Goal: Transaction & Acquisition: Purchase product/service

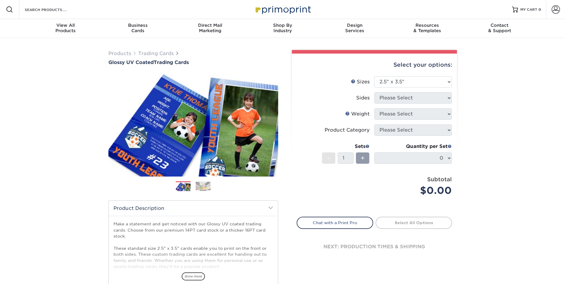
select select "2.50x3.50"
click at [192, 275] on span "show more" at bounding box center [193, 276] width 23 height 8
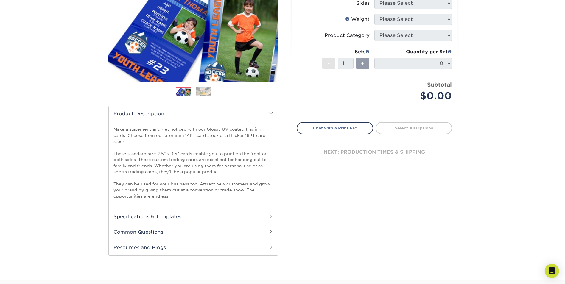
scroll to position [119, 0]
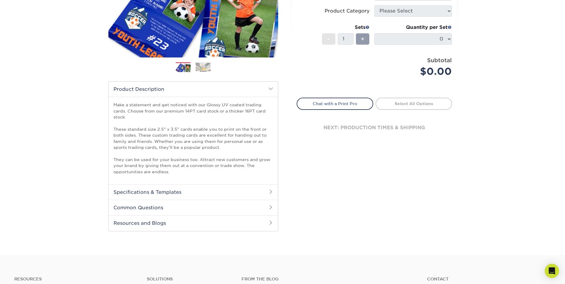
click at [233, 192] on h2 "Specifications & Templates" at bounding box center [193, 191] width 169 height 15
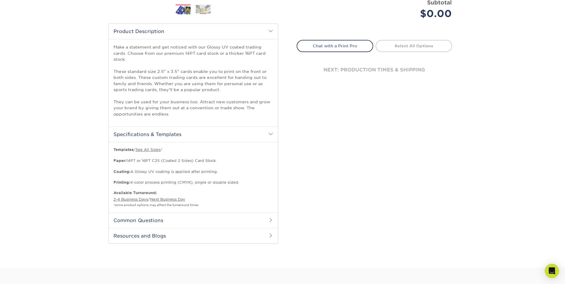
scroll to position [179, 0]
click at [206, 220] on h2 "Common Questions" at bounding box center [193, 218] width 169 height 15
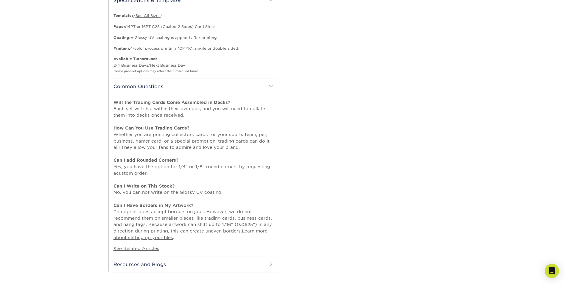
scroll to position [328, 0]
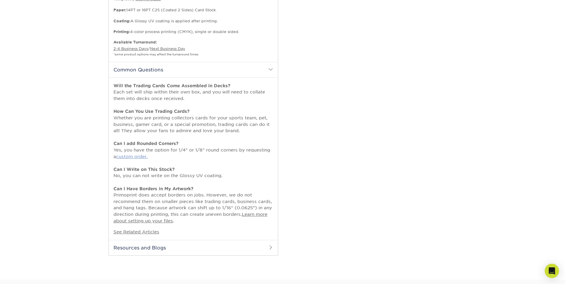
click at [134, 156] on link "custom order." at bounding box center [132, 156] width 32 height 5
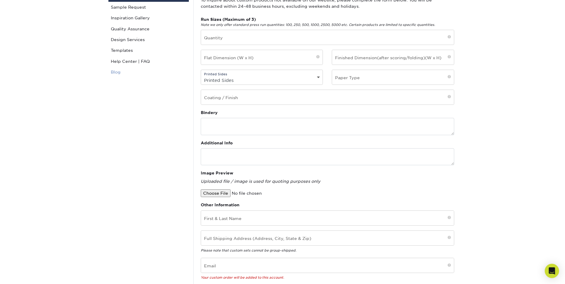
scroll to position [30, 0]
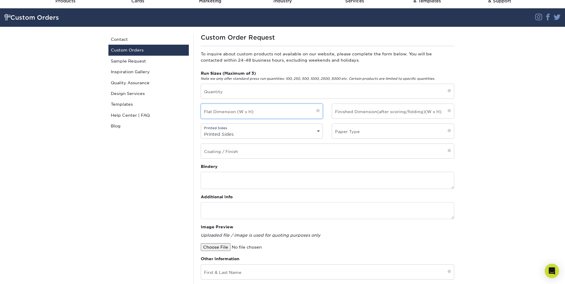
click at [246, 115] on input "text" at bounding box center [262, 111] width 122 height 15
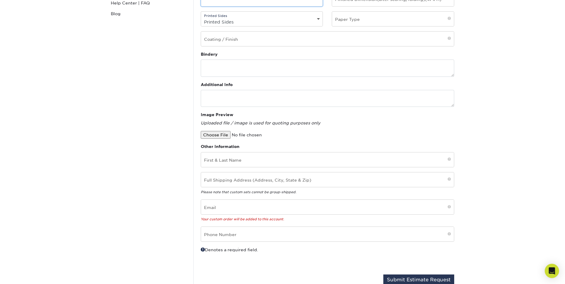
scroll to position [149, 0]
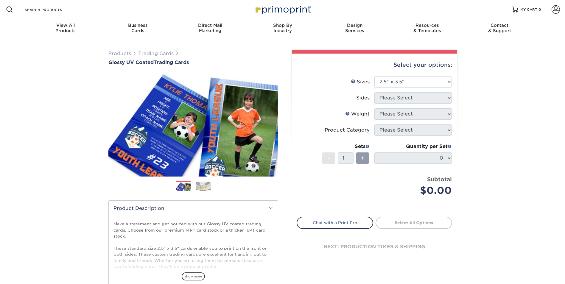
select select "2.50x3.50"
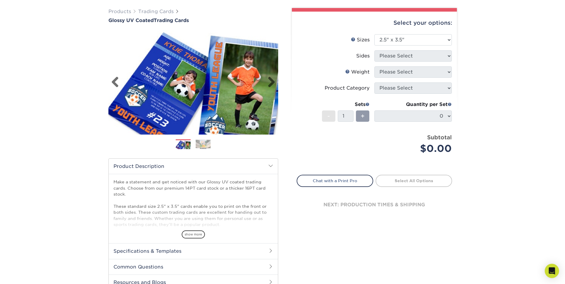
scroll to position [60, 0]
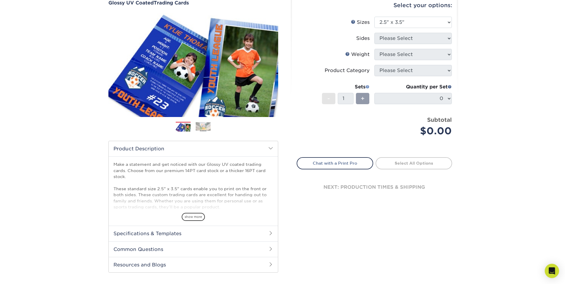
click at [366, 87] on span at bounding box center [367, 87] width 4 height 4
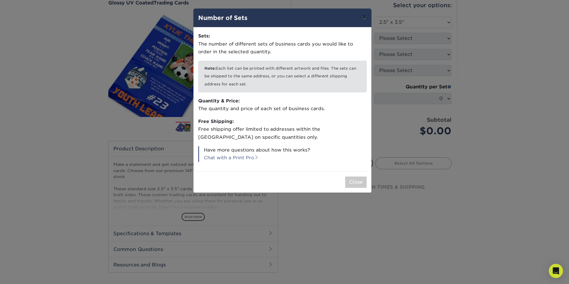
click at [365, 15] on button "×" at bounding box center [365, 17] width 14 height 17
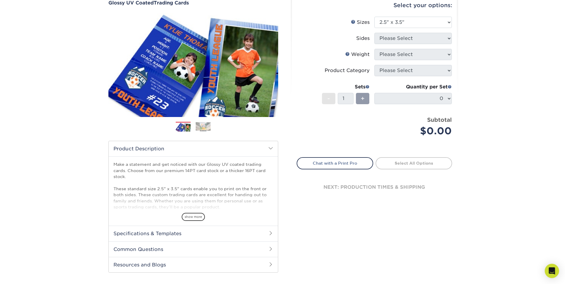
click at [153, 251] on h2 "Common Questions" at bounding box center [193, 249] width 169 height 15
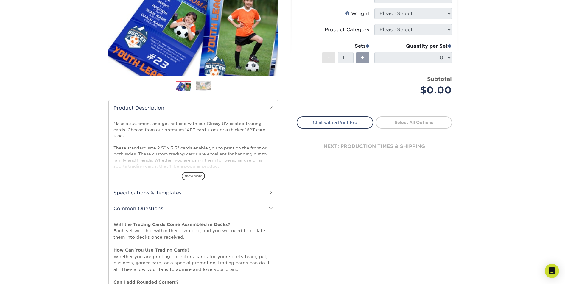
scroll to position [208, 0]
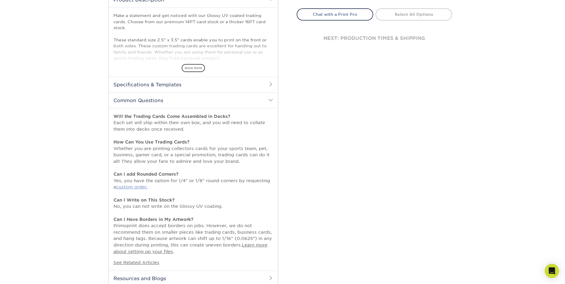
click at [133, 187] on link "custom order." at bounding box center [132, 186] width 32 height 5
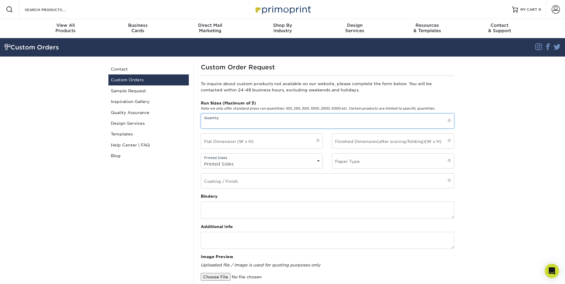
click at [228, 123] on input "text" at bounding box center [327, 121] width 253 height 15
type input "1000"
click at [243, 139] on input "text" at bounding box center [262, 141] width 122 height 15
type input "2.5 x 3.5"
click at [406, 139] on input "text" at bounding box center [393, 141] width 122 height 15
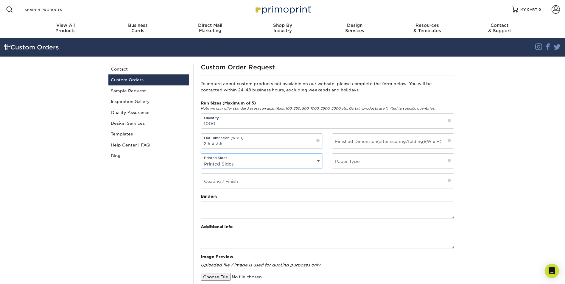
click at [306, 164] on select "Printed Sides 4/0 - Single Sided 4/4 - Double Sided" at bounding box center [262, 164] width 122 height 9
click at [183, 176] on div "Custom Orders Contact Custom Orders Sample Request Inspiration Gallery Quality …" at bounding box center [148, 248] width 89 height 368
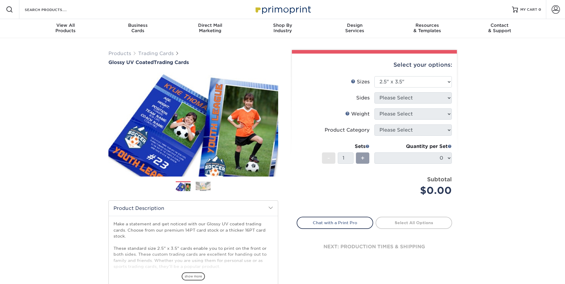
select select "2.50x3.50"
click at [421, 81] on select "Please Select 2.5" x 3.5"" at bounding box center [412, 81] width 77 height 11
click at [374, 76] on select "Please Select 2.5" x 3.5"" at bounding box center [412, 81] width 77 height 11
click at [427, 82] on select "Please Select 2.5" x 3.5"" at bounding box center [412, 81] width 77 height 11
select select "2.50x3.50"
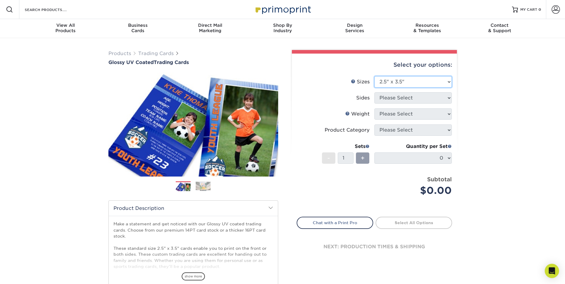
click at [374, 76] on select "Please Select 2.5" x 3.5"" at bounding box center [412, 81] width 77 height 11
click at [439, 100] on select "Please Select Print Both Sides Print Front Only" at bounding box center [412, 97] width 77 height 11
select select "13abbda7-1d64-4f25-8bb2-c179b224825d"
click at [374, 92] on select "Please Select Print Both Sides Print Front Only" at bounding box center [412, 97] width 77 height 11
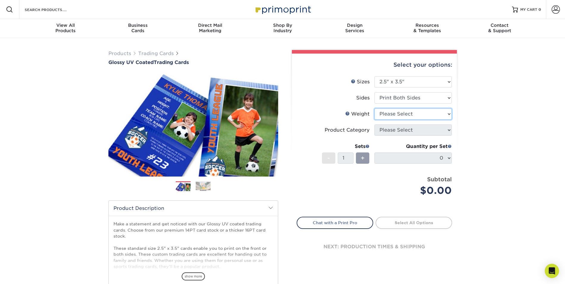
click at [447, 114] on select "Please Select 16PT 14PT 18PT C1S" at bounding box center [412, 113] width 77 height 11
click at [410, 113] on select "Please Select 16PT 14PT 18PT C1S" at bounding box center [412, 113] width 77 height 11
select select "16PT"
click at [374, 108] on select "Please Select 16PT 14PT 18PT C1S" at bounding box center [412, 113] width 77 height 11
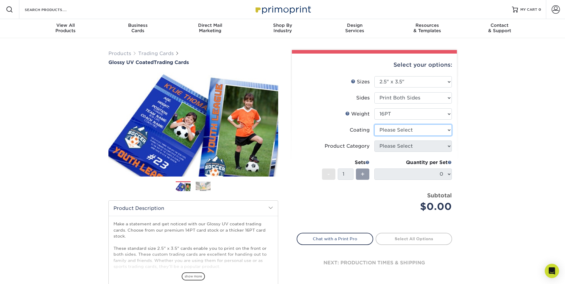
click at [393, 130] on select at bounding box center [412, 129] width 77 height 11
select select "ae367451-b2b8-45df-a344-0f05b6a12993"
click at [374, 124] on select at bounding box center [412, 129] width 77 height 11
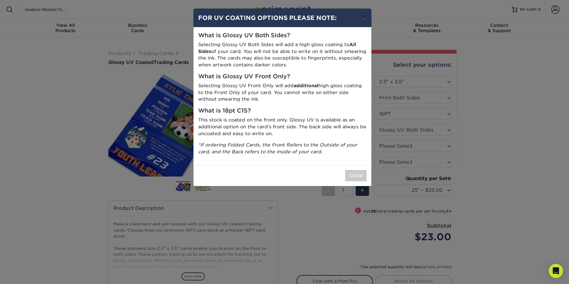
click at [367, 17] on button "×" at bounding box center [365, 17] width 14 height 17
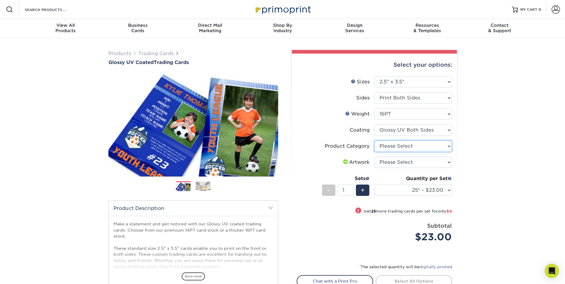
click at [424, 148] on select "Please Select Trading Cards" at bounding box center [412, 146] width 77 height 11
select select "c2f9bce9-36c2-409d-b101-c29d9d031e18"
click at [374, 141] on select "Please Select Trading Cards" at bounding box center [412, 146] width 77 height 11
click at [437, 161] on select "Please Select I will upload files I need a design - $100" at bounding box center [412, 162] width 77 height 11
select select "upload"
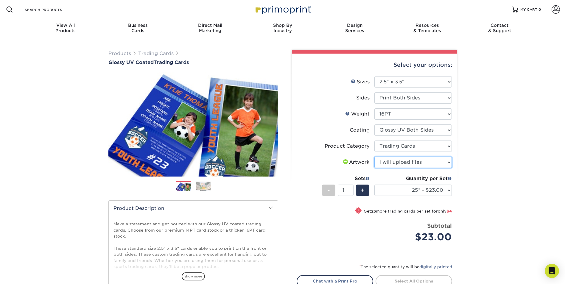
click at [374, 157] on select "Please Select I will upload files I need a design - $100" at bounding box center [412, 162] width 77 height 11
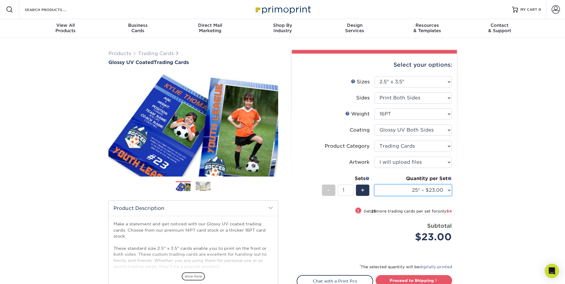
click at [447, 189] on select "25* – $23.00 50* – $27.00 75* – $33.00 100* – $37.00 250* – $47.00 500 – $58.00…" at bounding box center [412, 190] width 77 height 11
select select "1000 – $71.00"
click at [374, 185] on select "25* – $23.00 50* – $27.00 75* – $33.00 100* – $37.00 250* – $47.00 500 – $58.00…" at bounding box center [412, 190] width 77 height 11
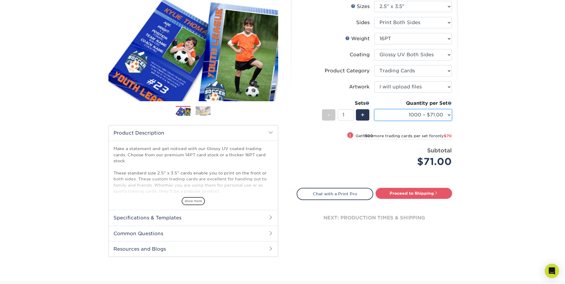
scroll to position [89, 0]
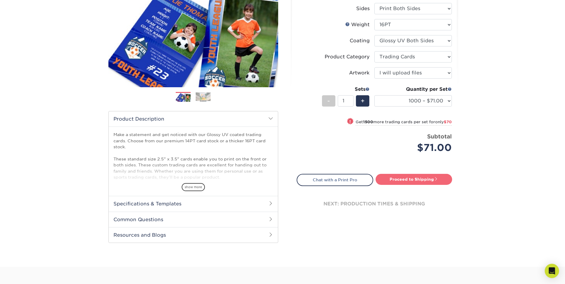
click at [417, 179] on link "Proceed to Shipping" at bounding box center [414, 179] width 77 height 11
type input "Set 1"
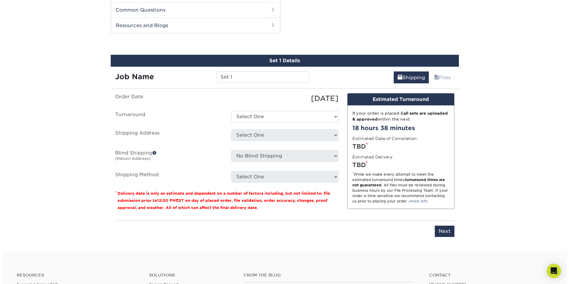
scroll to position [303, 0]
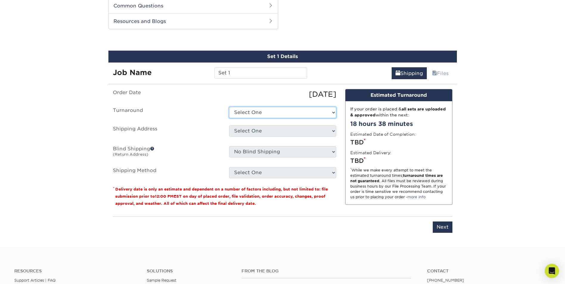
click at [279, 114] on select "Select One 2-4 Business Days 2 Day Next Business Day" at bounding box center [282, 112] width 107 height 11
select select "2e96ff5b-e9ef-4670-9669-1707f813ef34"
click at [229, 107] on select "Select One 2-4 Business Days 2 Day Next Business Day" at bounding box center [282, 112] width 107 height 11
click at [273, 130] on select "Select One + Add New Address - Login" at bounding box center [282, 130] width 107 height 11
select select "newaddress"
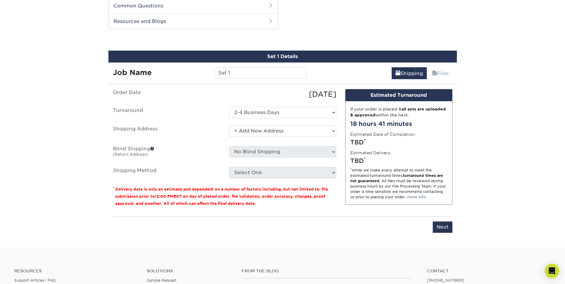
click at [229, 125] on select "Select One + Add New Address - Login" at bounding box center [282, 130] width 107 height 11
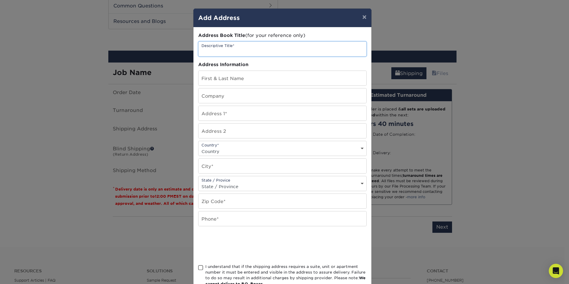
click at [238, 53] on input "text" at bounding box center [283, 49] width 168 height 15
type input "Shipping Address"
type input "[PERSON_NAME]"
type input "[STREET_ADDRESS]"
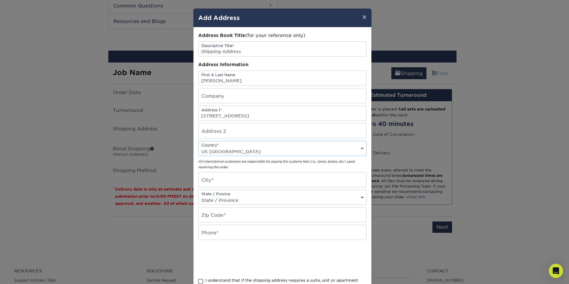
click at [264, 147] on select "Country [GEOGRAPHIC_DATA] [GEOGRAPHIC_DATA] ----------------------------- [GEOG…" at bounding box center [283, 151] width 168 height 9
select select "US"
click at [199, 147] on select "Country [GEOGRAPHIC_DATA] [GEOGRAPHIC_DATA] ----------------------------- [GEOG…" at bounding box center [283, 151] width 168 height 9
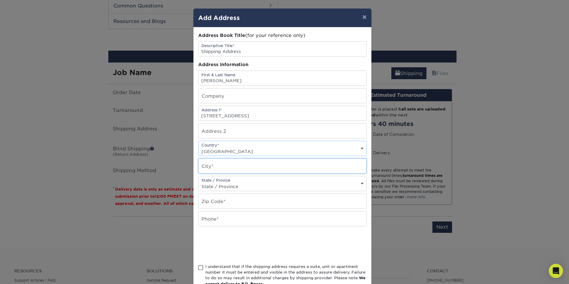
click at [251, 163] on input "text" at bounding box center [283, 166] width 168 height 15
type input "[PERSON_NAME]"
select select "UT"
type input "84096"
click at [338, 240] on div at bounding box center [282, 244] width 169 height 23
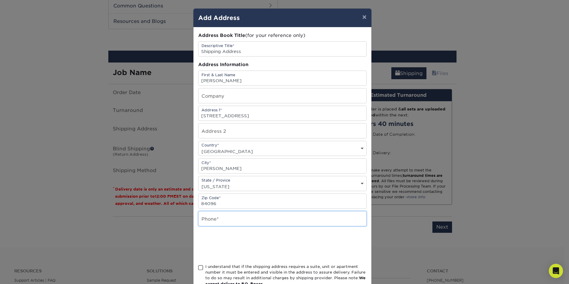
click at [242, 220] on input "text" at bounding box center [283, 218] width 168 height 15
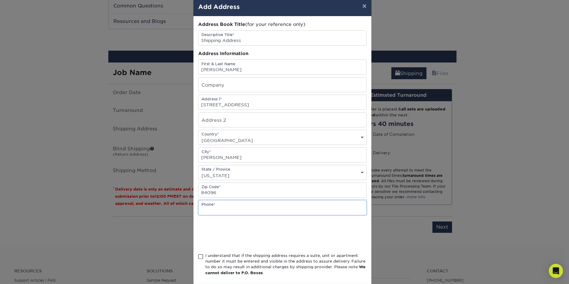
scroll to position [30, 0]
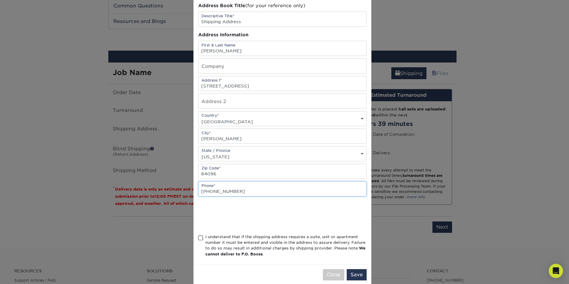
type input "[PHONE_NUMBER]"
click at [199, 237] on span at bounding box center [200, 238] width 5 height 6
click at [0, 0] on input "I understand that if the shipping address requires a suite, unit or apartment n…" at bounding box center [0, 0] width 0 height 0
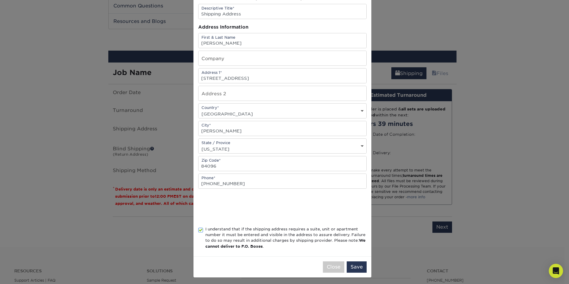
scroll to position [40, 0]
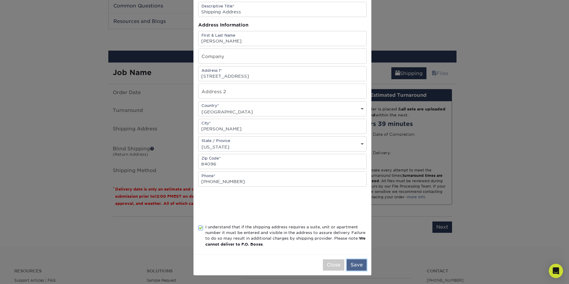
click at [357, 264] on button "Save" at bounding box center [357, 264] width 20 height 11
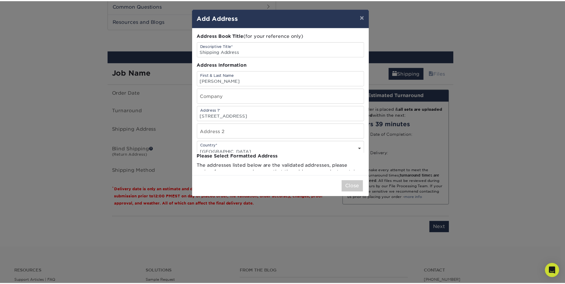
scroll to position [0, 0]
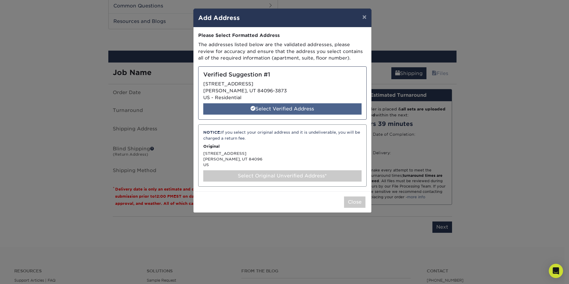
click at [285, 108] on div "Select Verified Address" at bounding box center [282, 108] width 158 height 11
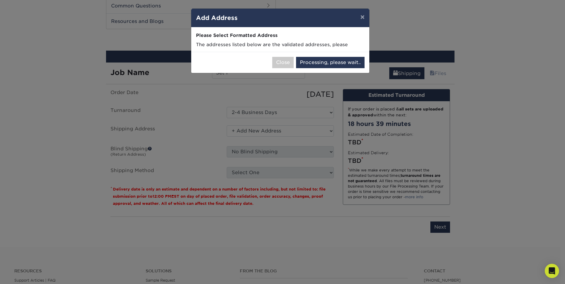
select select "286173"
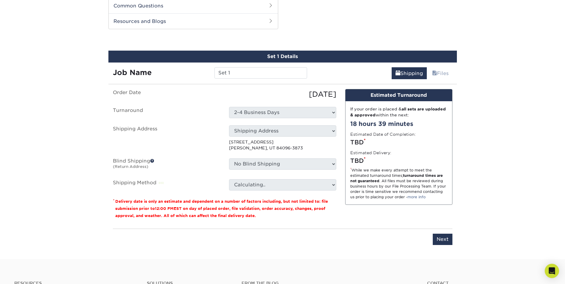
click at [262, 165] on select "No Blind Shipping + Add New Address" at bounding box center [282, 163] width 107 height 11
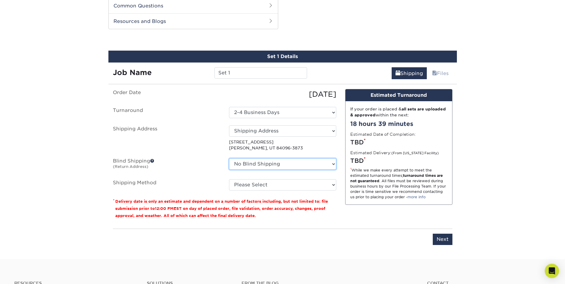
click at [262, 165] on select "No Blind Shipping + Add New Address" at bounding box center [282, 163] width 107 height 11
click at [229, 158] on select "No Blind Shipping + Add New Address" at bounding box center [282, 163] width 107 height 11
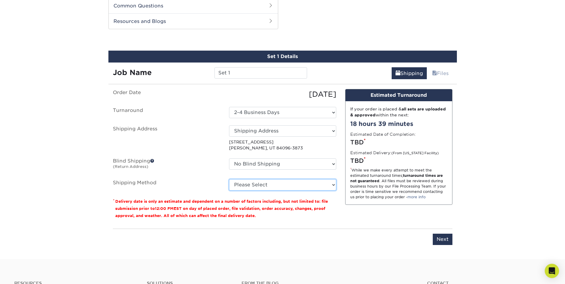
click at [267, 185] on select "Please Select Ground Shipping (+$20.40) 3 Day Shipping Service (+$21.28) 2 Day …" at bounding box center [282, 184] width 107 height 11
select select "03"
click at [229, 179] on select "Please Select Ground Shipping (+$20.40) 3 Day Shipping Service (+$21.28) 2 Day …" at bounding box center [282, 184] width 107 height 11
click at [153, 160] on span at bounding box center [152, 161] width 4 height 4
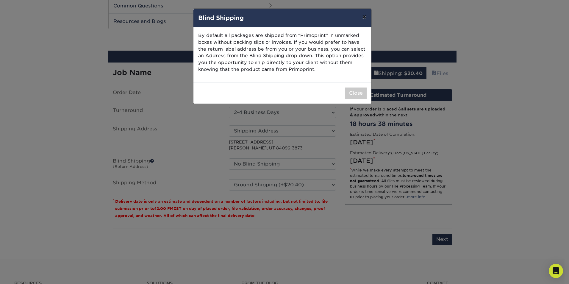
click at [365, 15] on button "×" at bounding box center [365, 17] width 14 height 17
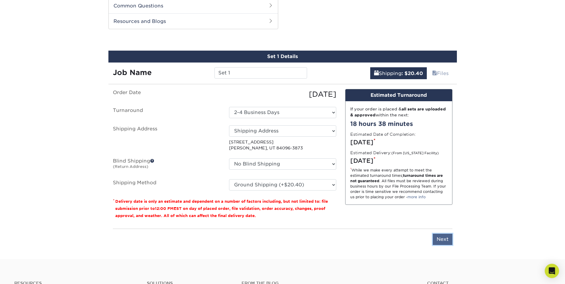
click at [446, 243] on input "Next" at bounding box center [443, 239] width 20 height 11
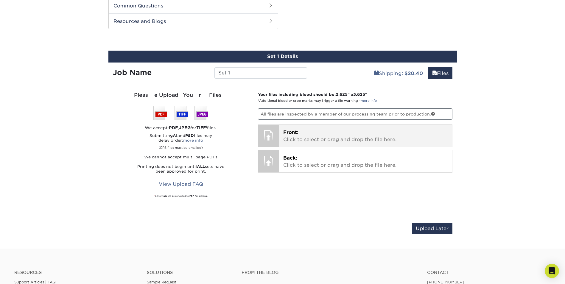
click at [264, 137] on div at bounding box center [268, 135] width 21 height 21
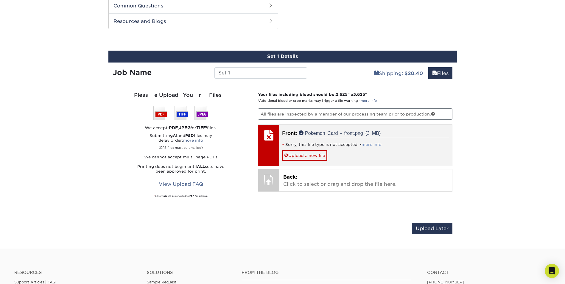
click at [369, 146] on link "more info" at bounding box center [372, 144] width 20 height 4
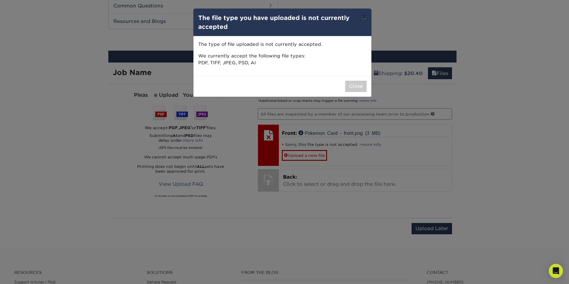
click at [367, 18] on button "×" at bounding box center [365, 17] width 14 height 17
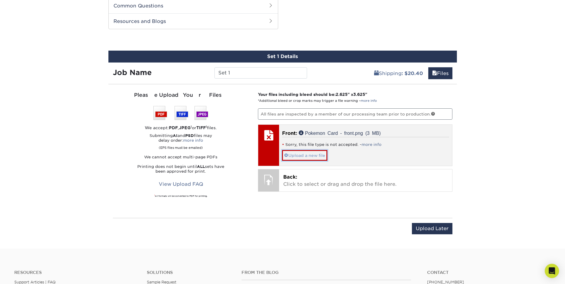
drag, startPoint x: 305, startPoint y: 156, endPoint x: 301, endPoint y: 156, distance: 3.3
click at [301, 156] on link "Upload a new file" at bounding box center [304, 155] width 45 height 10
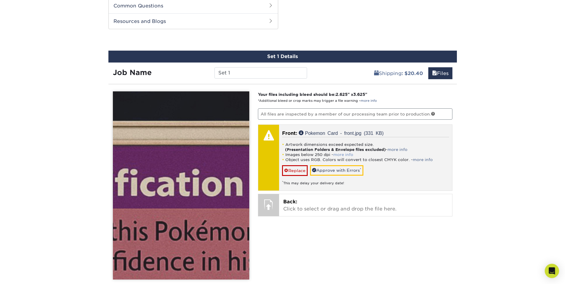
click at [347, 154] on link "more info" at bounding box center [343, 154] width 20 height 4
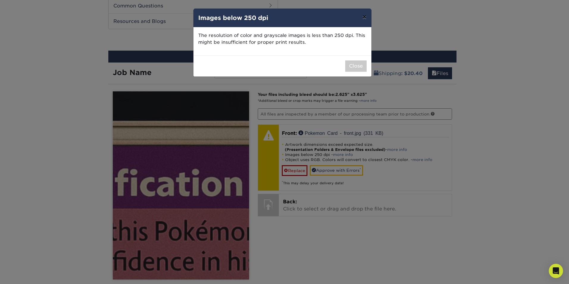
click at [365, 15] on button "×" at bounding box center [365, 17] width 14 height 17
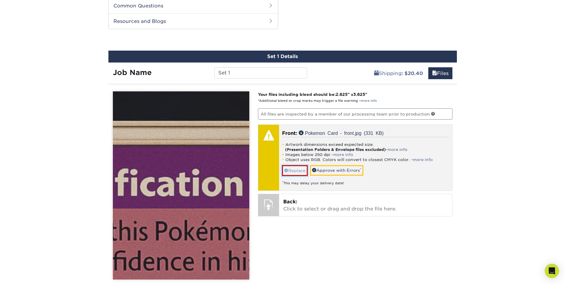
click at [299, 170] on link "Replace" at bounding box center [295, 170] width 26 height 10
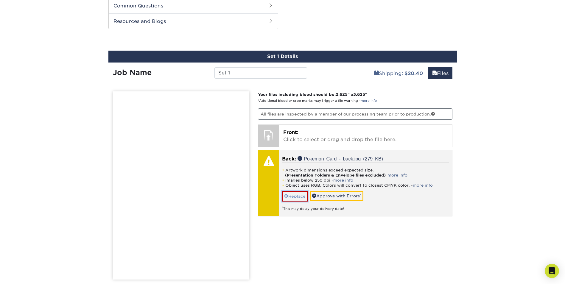
click at [300, 199] on link "Replace" at bounding box center [295, 196] width 26 height 10
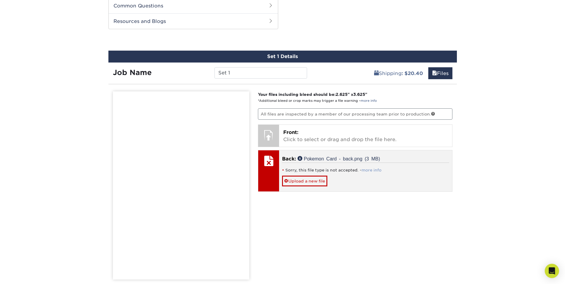
click at [370, 170] on link "more info" at bounding box center [372, 170] width 20 height 4
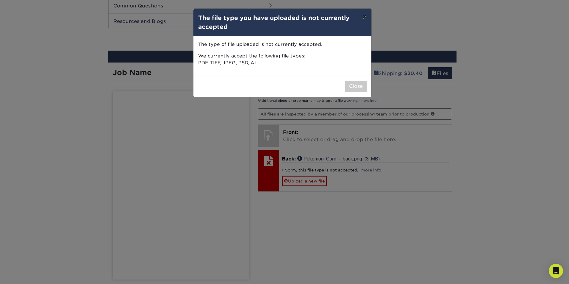
click at [368, 17] on button "×" at bounding box center [365, 17] width 14 height 17
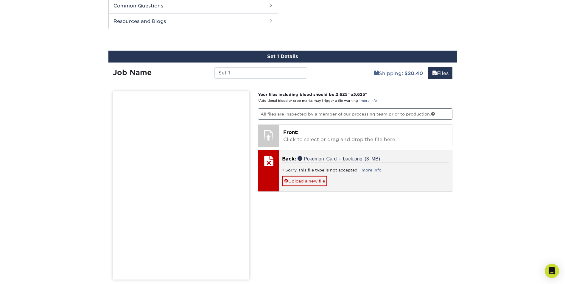
click at [268, 161] on div at bounding box center [268, 160] width 21 height 21
click at [302, 182] on link "Upload a new file" at bounding box center [304, 181] width 45 height 10
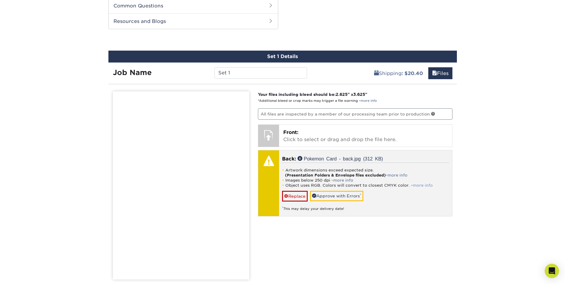
click at [419, 185] on link "more info" at bounding box center [423, 185] width 20 height 4
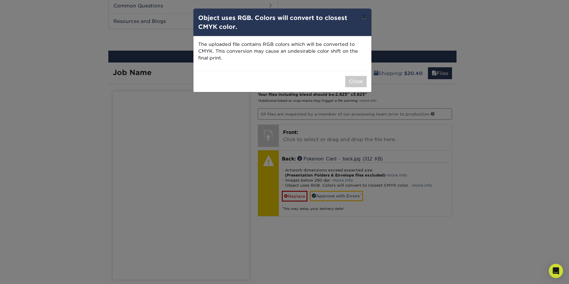
click at [364, 18] on button "×" at bounding box center [365, 17] width 14 height 17
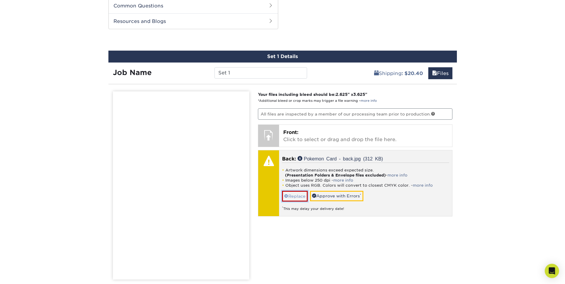
click at [297, 197] on link "Replace" at bounding box center [295, 196] width 26 height 10
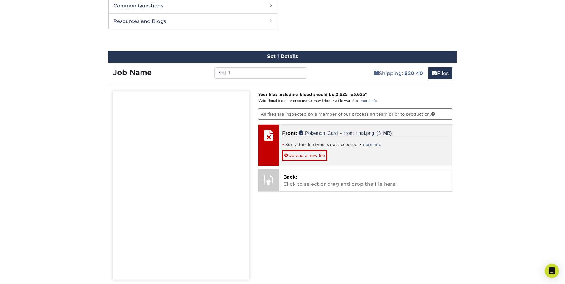
click at [369, 142] on div "Sorry, this file type is not accepted. - more info Upload a new file" at bounding box center [365, 149] width 167 height 24
click at [370, 144] on link "more info" at bounding box center [372, 144] width 20 height 4
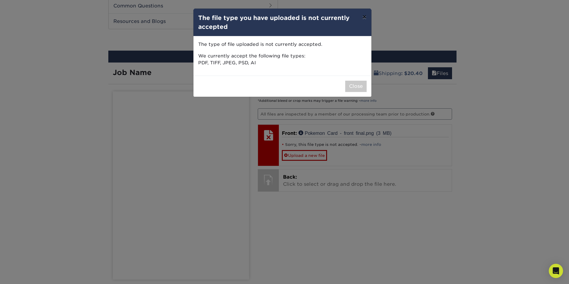
click at [367, 16] on button "×" at bounding box center [365, 17] width 14 height 17
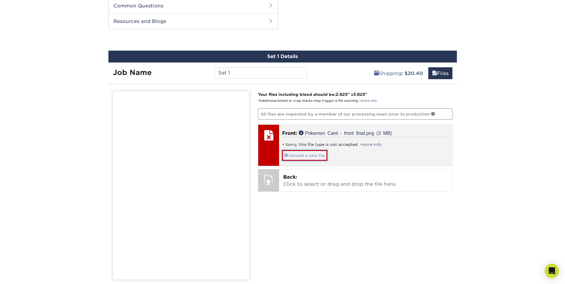
click at [291, 156] on link "Upload a new file" at bounding box center [304, 155] width 45 height 10
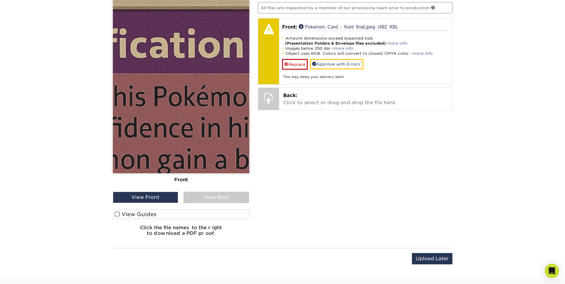
scroll to position [422, 0]
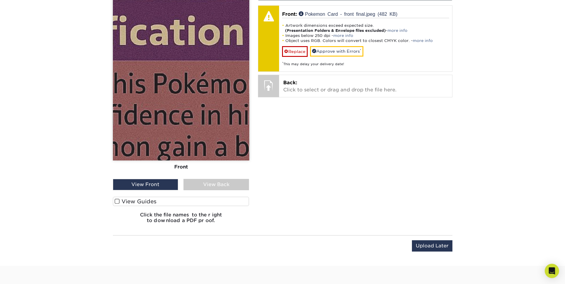
click at [163, 185] on div "View Front" at bounding box center [146, 184] width 66 height 11
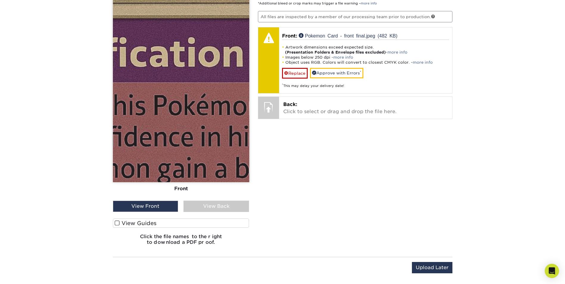
scroll to position [393, 0]
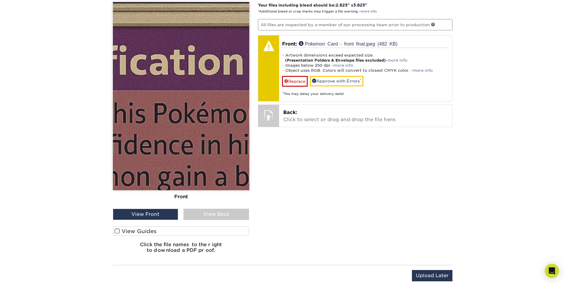
click at [128, 231] on label "View Guides" at bounding box center [181, 231] width 136 height 9
click at [0, 0] on input "View Guides" at bounding box center [0, 0] width 0 height 0
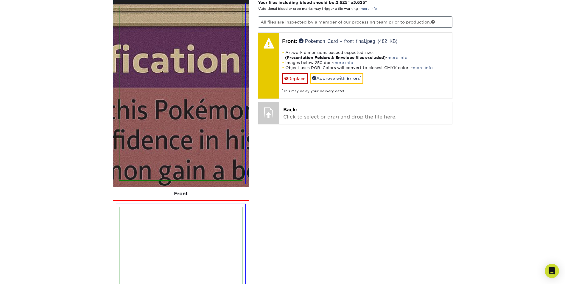
scroll to position [303, 0]
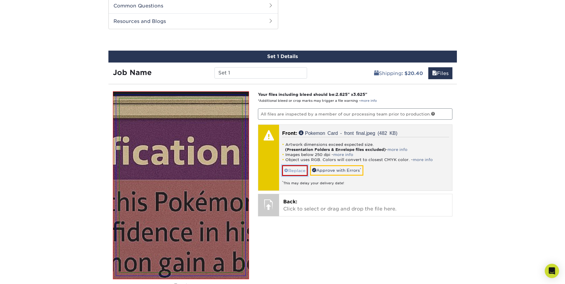
click at [295, 173] on link "Replace" at bounding box center [295, 170] width 26 height 10
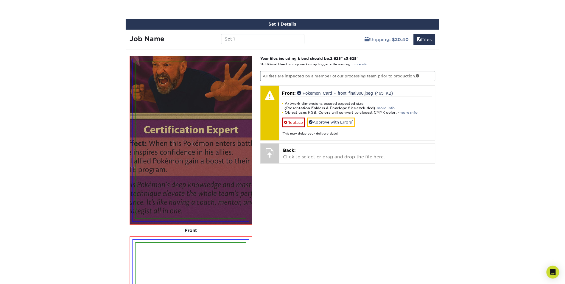
scroll to position [333, 0]
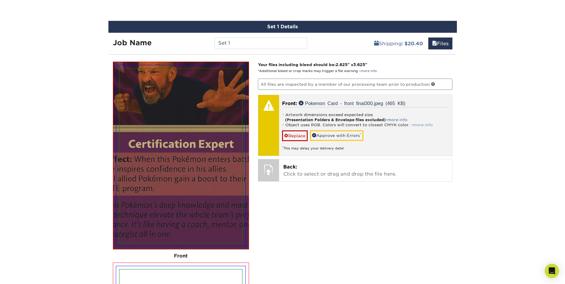
click at [420, 125] on link "more info" at bounding box center [423, 125] width 20 height 4
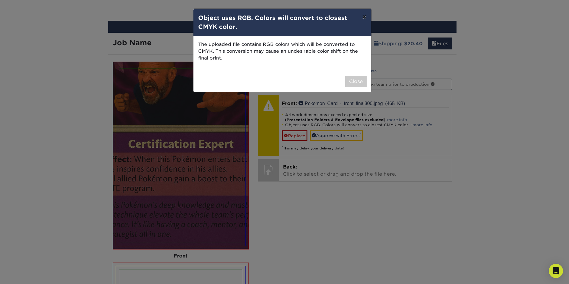
click at [362, 16] on button "×" at bounding box center [365, 17] width 14 height 17
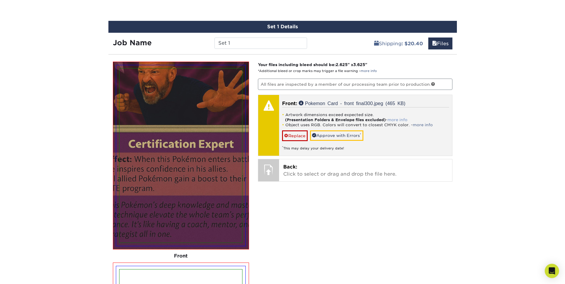
click at [403, 119] on link "more info" at bounding box center [397, 120] width 20 height 4
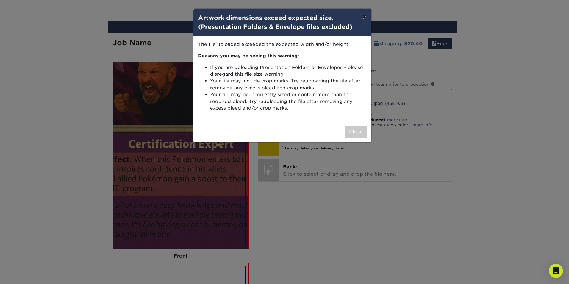
click at [363, 16] on button "×" at bounding box center [365, 17] width 14 height 17
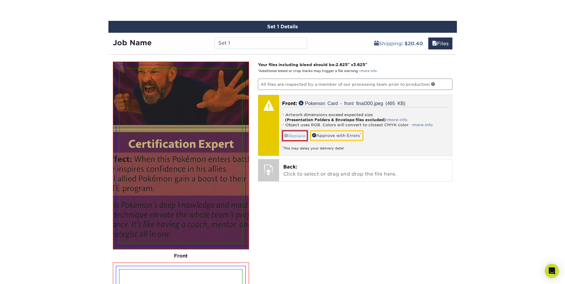
click at [291, 135] on link "Replace" at bounding box center [295, 135] width 26 height 10
click at [300, 137] on link "Replace" at bounding box center [295, 135] width 26 height 10
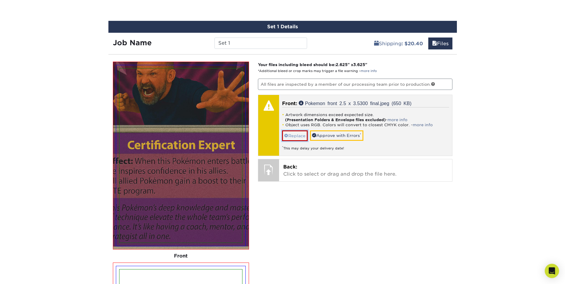
click at [292, 134] on link "Replace" at bounding box center [295, 135] width 26 height 10
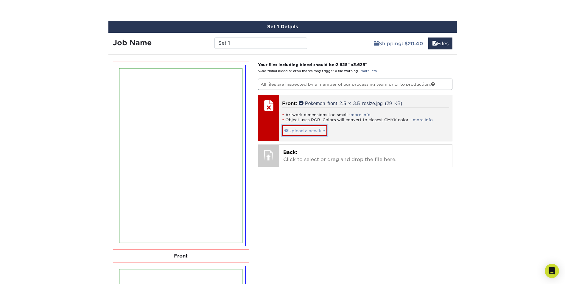
click at [291, 131] on link "Upload a new file" at bounding box center [304, 130] width 45 height 10
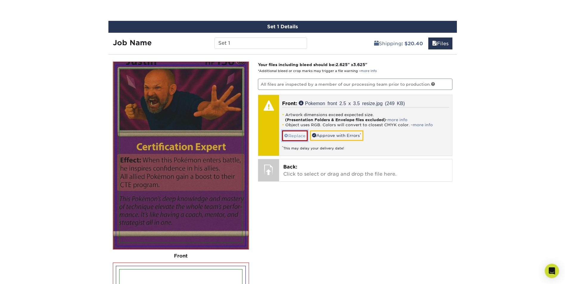
click at [300, 132] on link "Replace" at bounding box center [295, 135] width 26 height 10
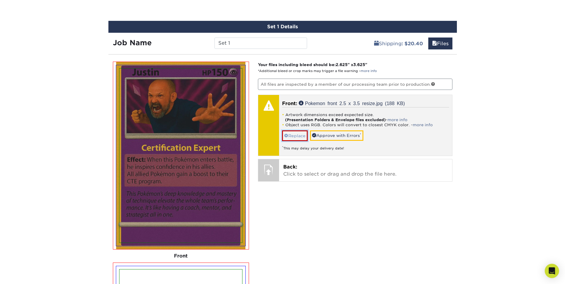
click at [299, 134] on link "Replace" at bounding box center [295, 135] width 26 height 10
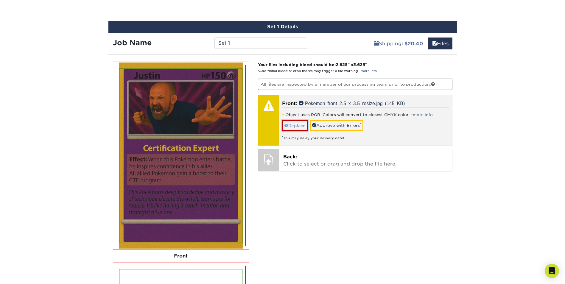
click at [297, 122] on link "Replace" at bounding box center [295, 125] width 26 height 10
click at [291, 127] on link "Replace" at bounding box center [295, 125] width 26 height 10
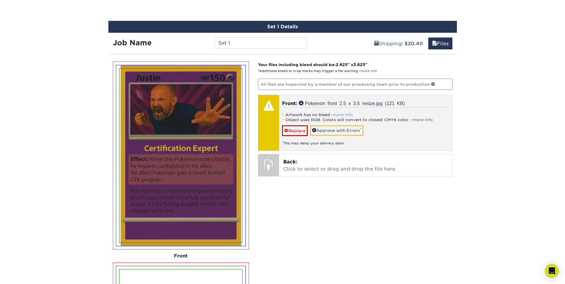
click at [350, 114] on link "more info" at bounding box center [343, 115] width 20 height 4
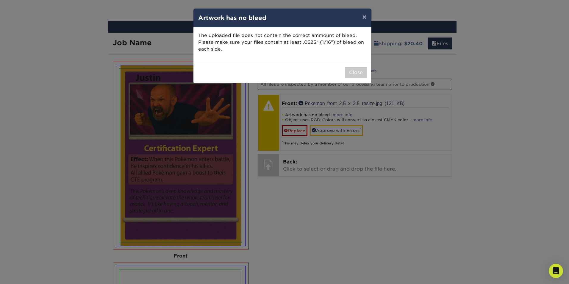
click at [301, 129] on div "× Artwork has no bleed The uploaded file does not contain the correct ammount o…" at bounding box center [284, 142] width 569 height 284
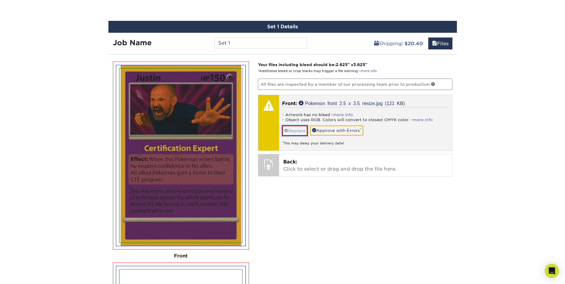
click at [296, 130] on link "Replace" at bounding box center [295, 130] width 26 height 10
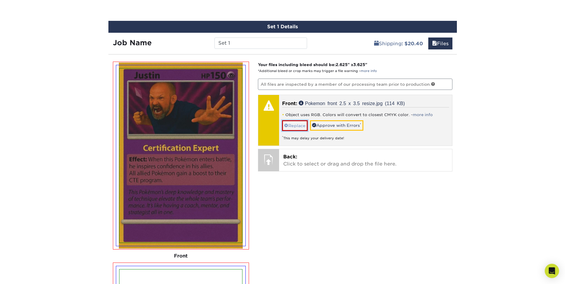
click at [296, 122] on link "Replace" at bounding box center [295, 125] width 26 height 10
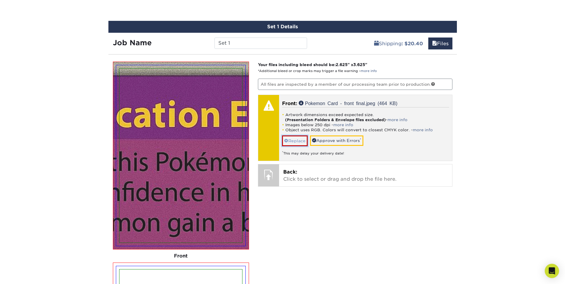
click at [300, 142] on link "Replace" at bounding box center [295, 141] width 26 height 10
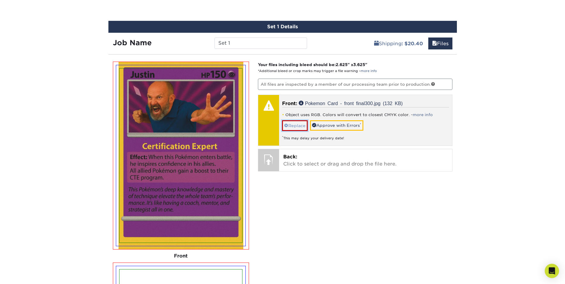
click at [300, 127] on link "Replace" at bounding box center [295, 125] width 26 height 10
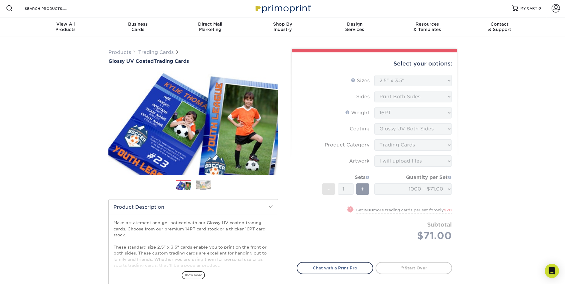
scroll to position [0, 0]
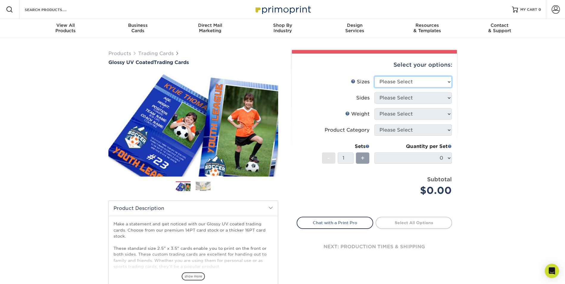
click at [389, 82] on select "Please Select 2.5" x 3.5"" at bounding box center [412, 81] width 77 height 11
select select "2.50x3.50"
click at [374, 76] on select "Please Select 2.5" x 3.5"" at bounding box center [412, 81] width 77 height 11
click at [392, 98] on select "Please Select Print Both Sides Print Front Only" at bounding box center [412, 97] width 77 height 11
select select "13abbda7-1d64-4f25-8bb2-c179b224825d"
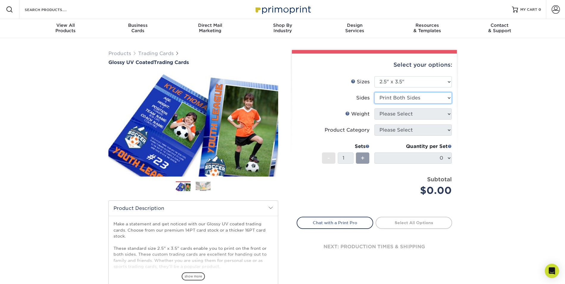
click at [374, 92] on select "Please Select Print Both Sides Print Front Only" at bounding box center [412, 97] width 77 height 11
click at [403, 116] on select "Please Select 16PT 14PT 18PT C1S" at bounding box center [412, 113] width 77 height 11
select select "16PT"
click at [374, 108] on select "Please Select 16PT 14PT 18PT C1S" at bounding box center [412, 113] width 77 height 11
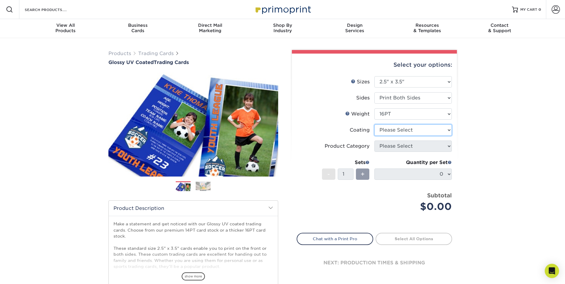
click at [404, 130] on select at bounding box center [412, 129] width 77 height 11
select select "ae367451-b2b8-45df-a344-0f05b6a12993"
click at [374, 124] on select at bounding box center [412, 129] width 77 height 11
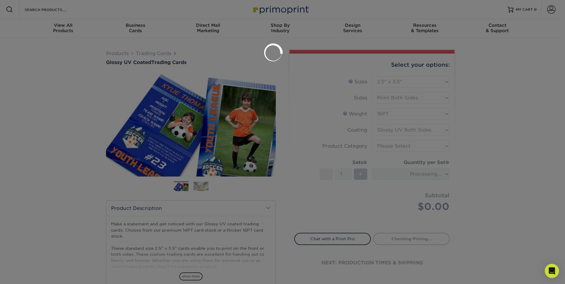
click at [409, 155] on div at bounding box center [282, 142] width 565 height 284
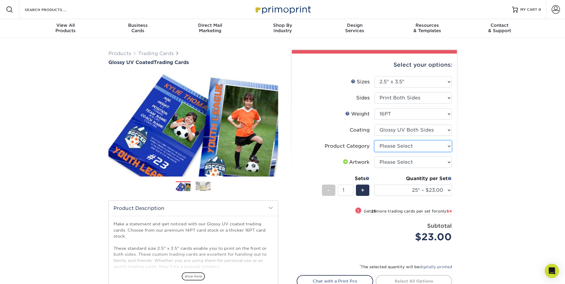
click at [400, 147] on select "Please Select Trading Cards" at bounding box center [412, 146] width 77 height 11
select select "c2f9bce9-36c2-409d-b101-c29d9d031e18"
click at [374, 141] on select "Please Select Trading Cards" at bounding box center [412, 146] width 77 height 11
click at [402, 161] on select "Please Select I will upload files I need a design - $100" at bounding box center [412, 162] width 77 height 11
select select "upload"
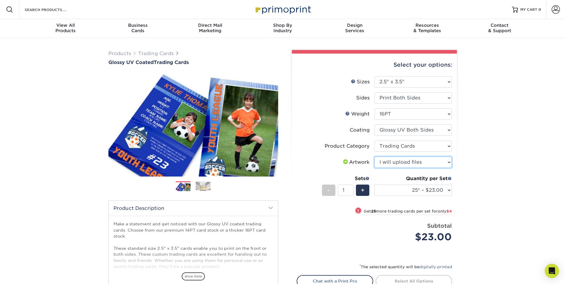
click at [374, 157] on select "Please Select I will upload files I need a design - $100" at bounding box center [412, 162] width 77 height 11
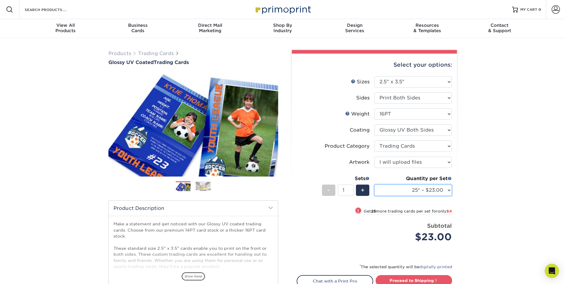
click at [401, 191] on select "25* – $23.00 50* – $27.00 75* – $33.00 100* – $37.00 250* – $47.00 500 – $58.00…" at bounding box center [412, 190] width 77 height 11
select select "1000 – $71.00"
click at [374, 185] on select "25* – $23.00 50* – $27.00 75* – $33.00 100* – $37.00 250* – $47.00 500 – $58.00…" at bounding box center [412, 190] width 77 height 11
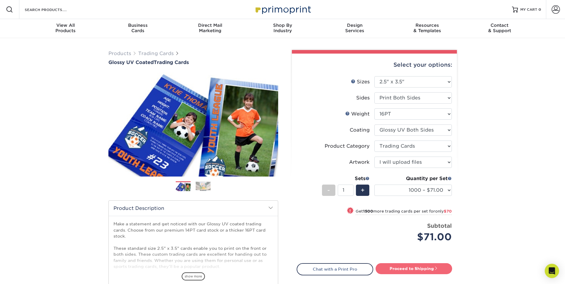
click at [393, 265] on link "Proceed to Shipping" at bounding box center [414, 268] width 77 height 11
type input "Set 1"
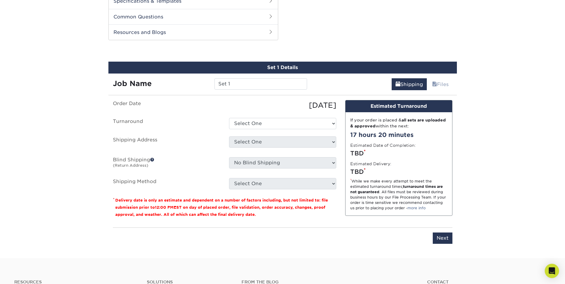
scroll to position [303, 0]
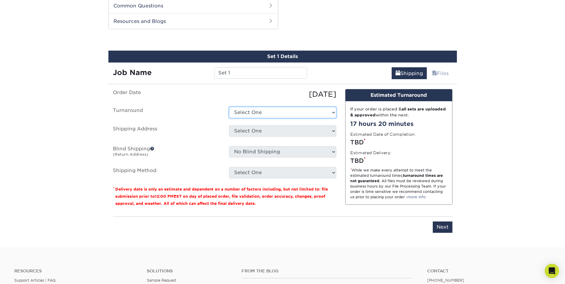
click at [250, 110] on select "Select One 2-4 Business Days 2 Day Next Business Day" at bounding box center [282, 112] width 107 height 11
select select "2e96ff5b-e9ef-4670-9669-1707f813ef34"
click at [229, 107] on select "Select One 2-4 Business Days 2 Day Next Business Day" at bounding box center [282, 112] width 107 height 11
click at [248, 134] on select "Select One Shipping Address + Add New Address - Login" at bounding box center [282, 130] width 107 height 11
select select "286173"
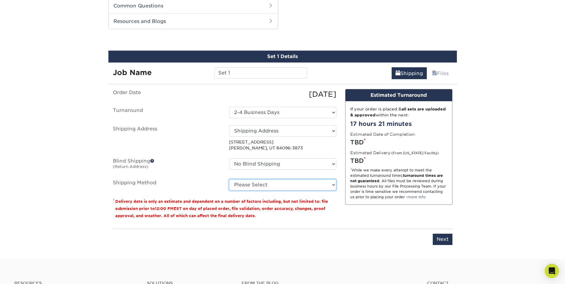
click at [259, 182] on select "Please Select Ground Shipping (+$20.40) 3 Day Shipping Service (+$21.28) 2 Day …" at bounding box center [282, 184] width 107 height 11
select select "03"
click at [229, 179] on select "Please Select Ground Shipping (+$20.40) 3 Day Shipping Service (+$21.28) 2 Day …" at bounding box center [282, 184] width 107 height 11
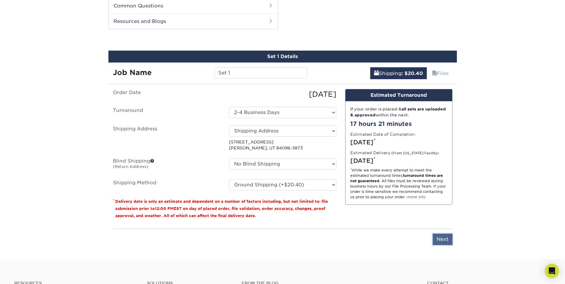
click at [445, 238] on input "Next" at bounding box center [443, 239] width 20 height 11
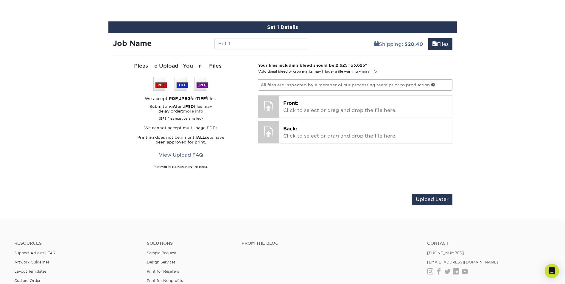
scroll to position [333, 0]
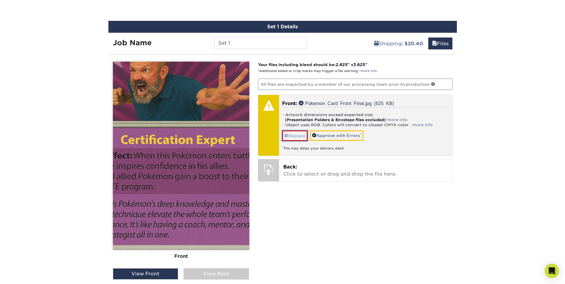
click at [296, 136] on link "Replace" at bounding box center [295, 135] width 26 height 10
